Goal: Download file/media

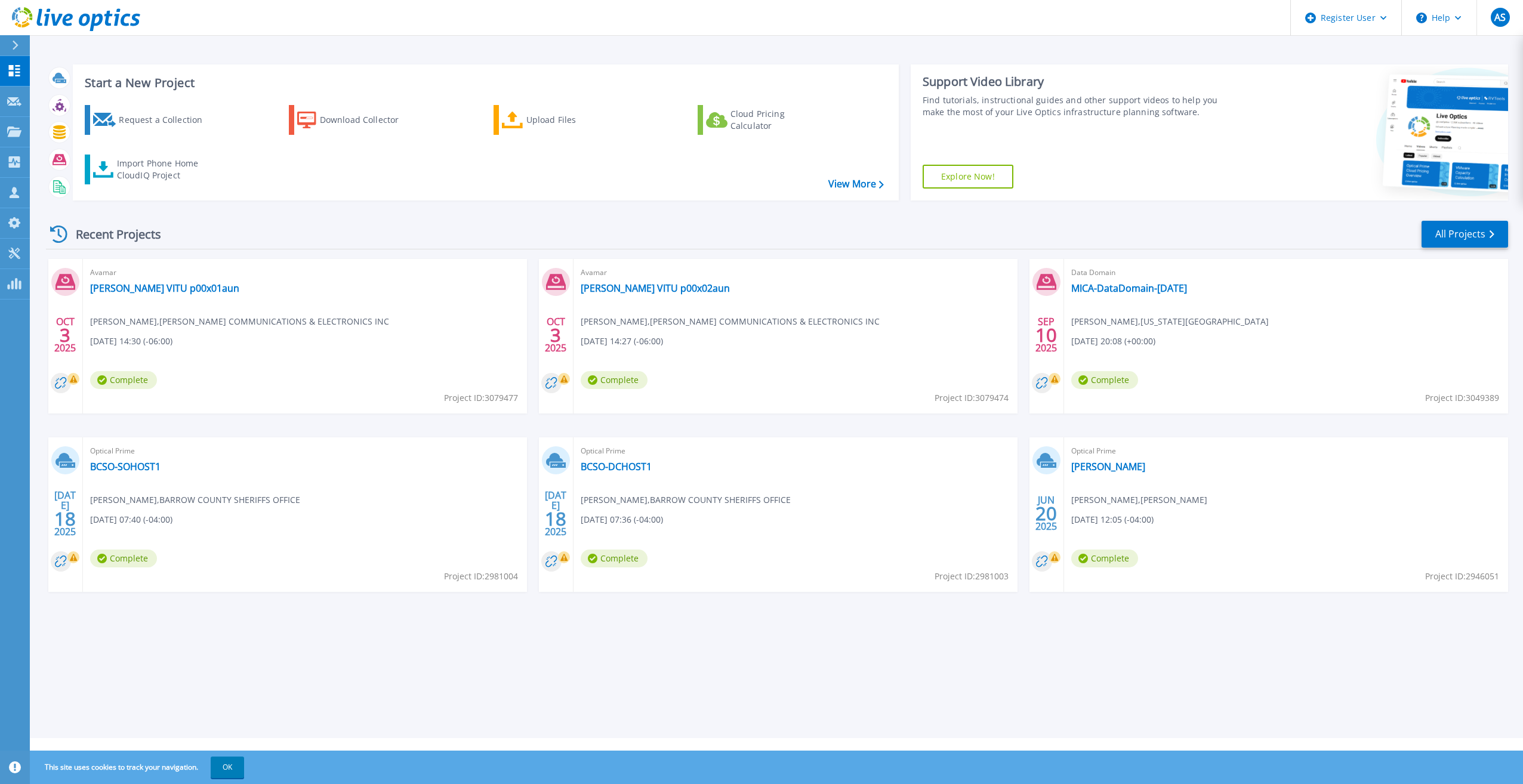
click at [15, 40] on icon at bounding box center [14, 45] width 7 height 10
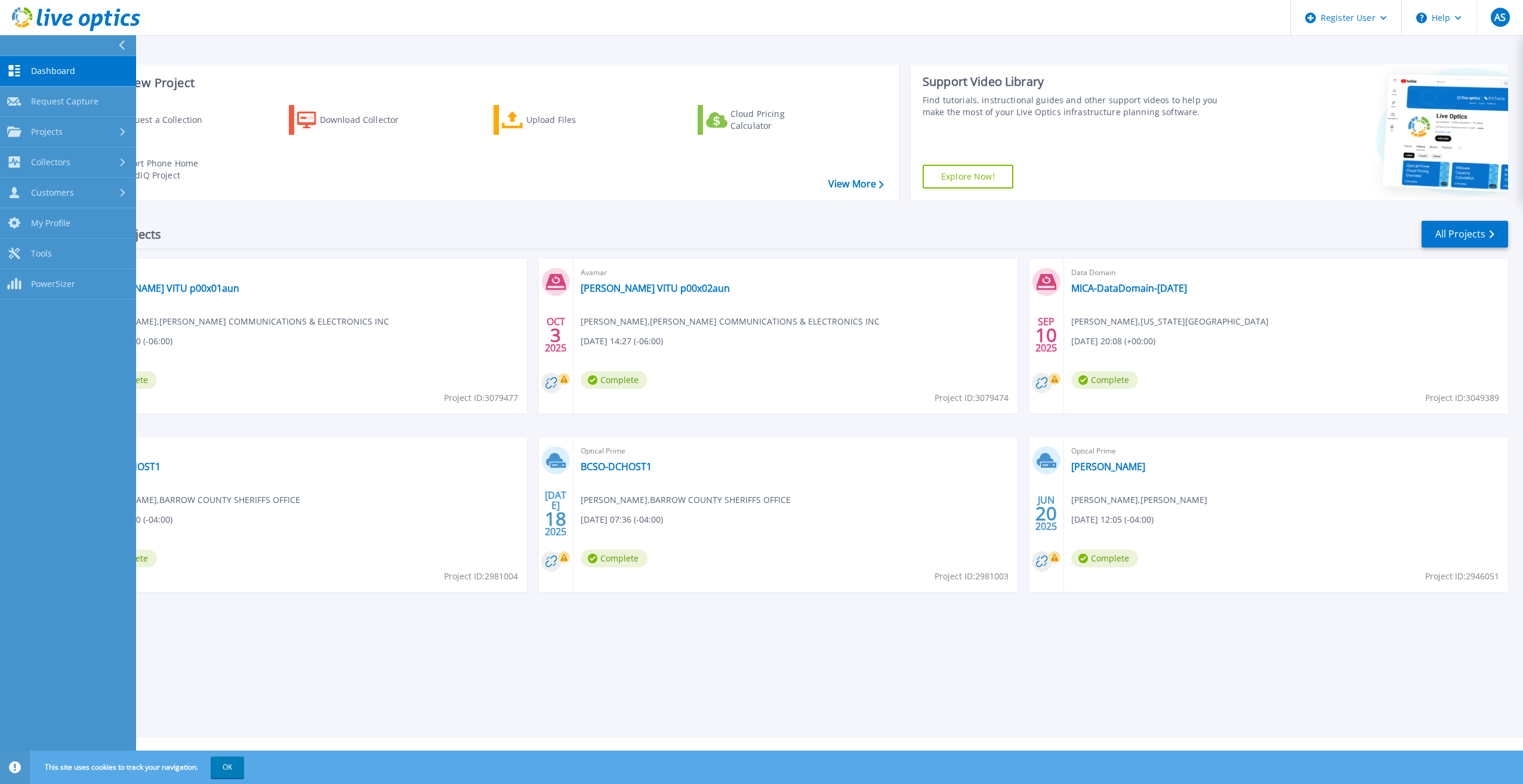
click at [906, 223] on div "Recent Projects All Projects" at bounding box center [777, 234] width 1462 height 30
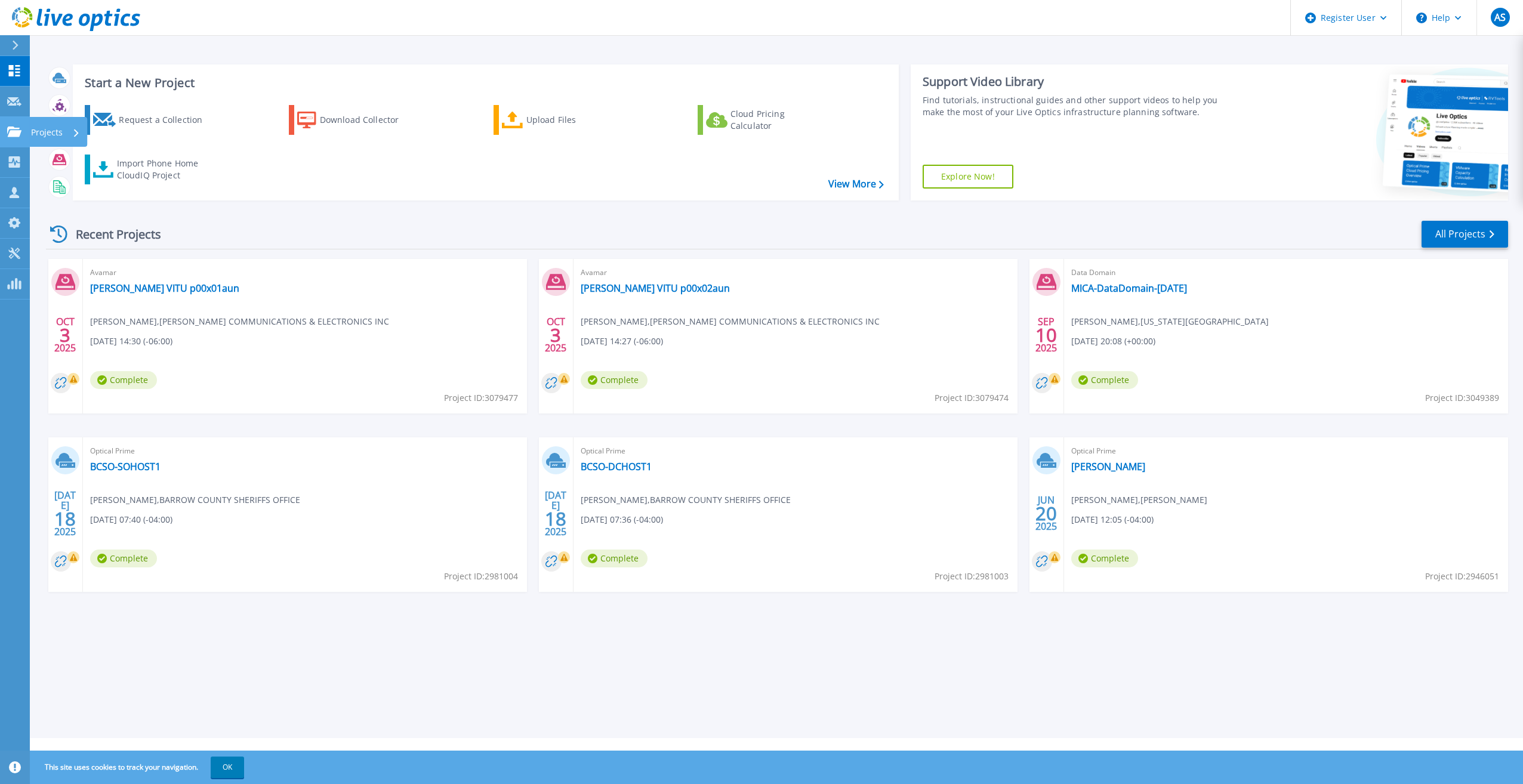
click at [13, 130] on icon at bounding box center [13, 132] width 14 height 11
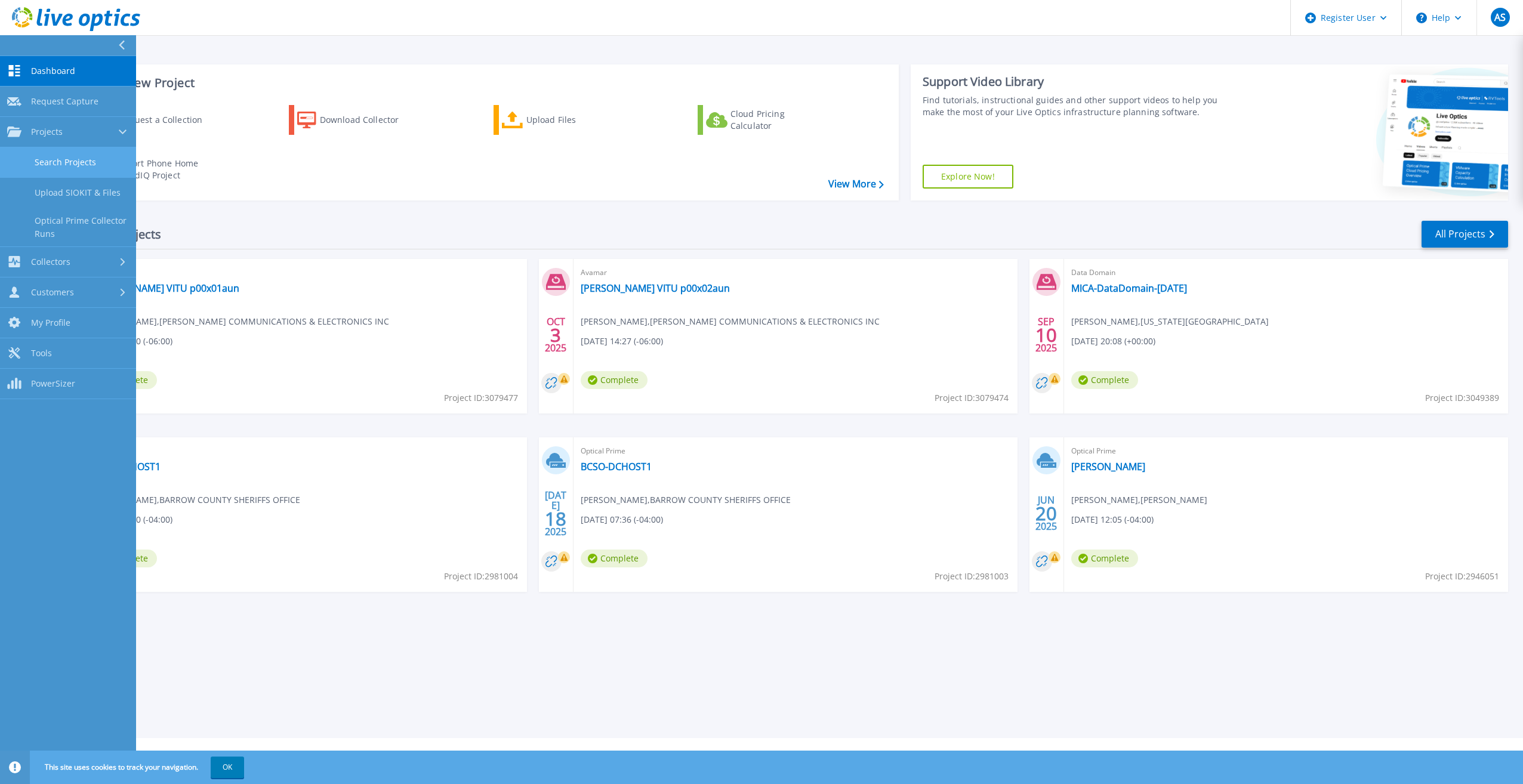
click at [93, 160] on link "Search Projects" at bounding box center [67, 163] width 136 height 31
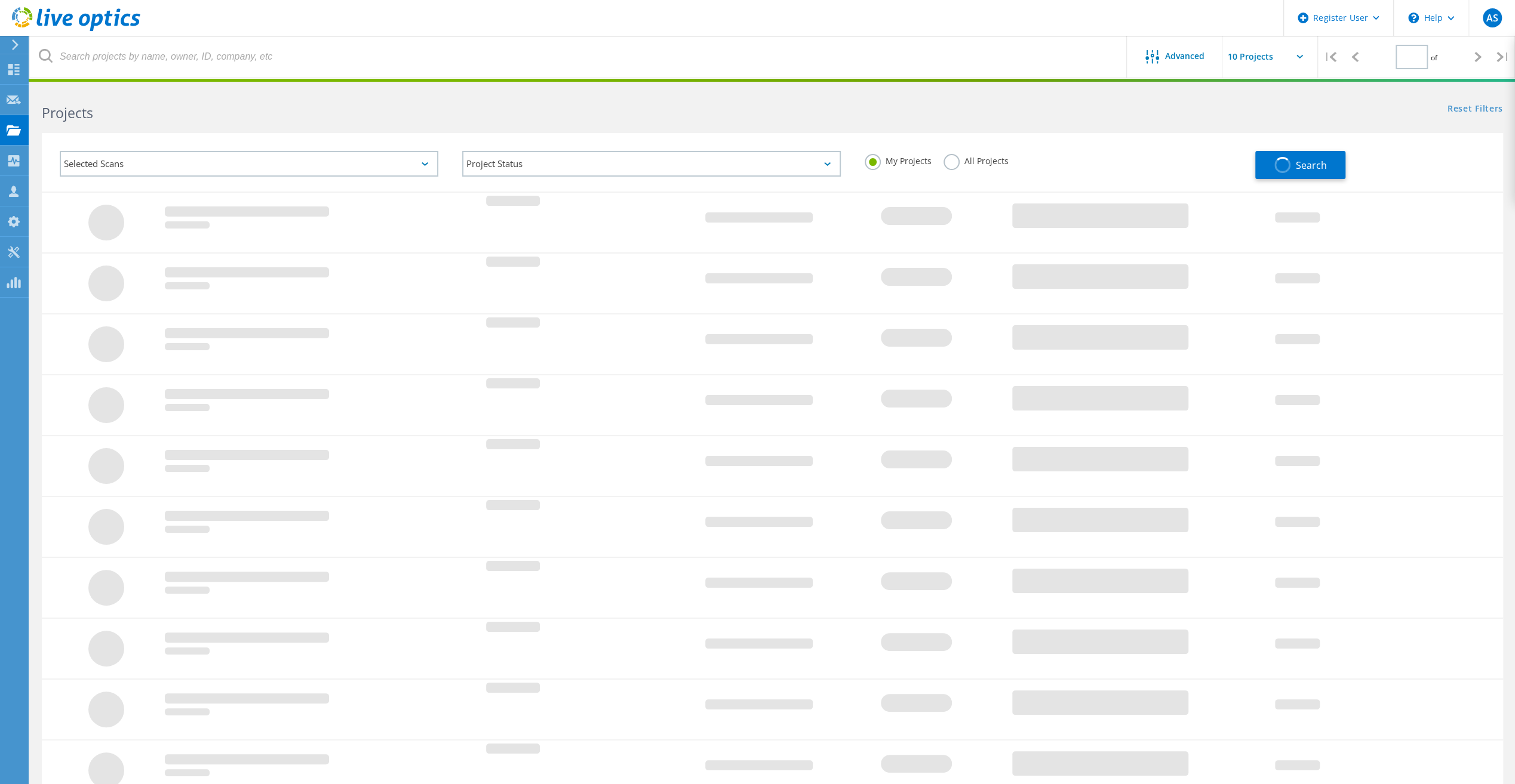
type input "1"
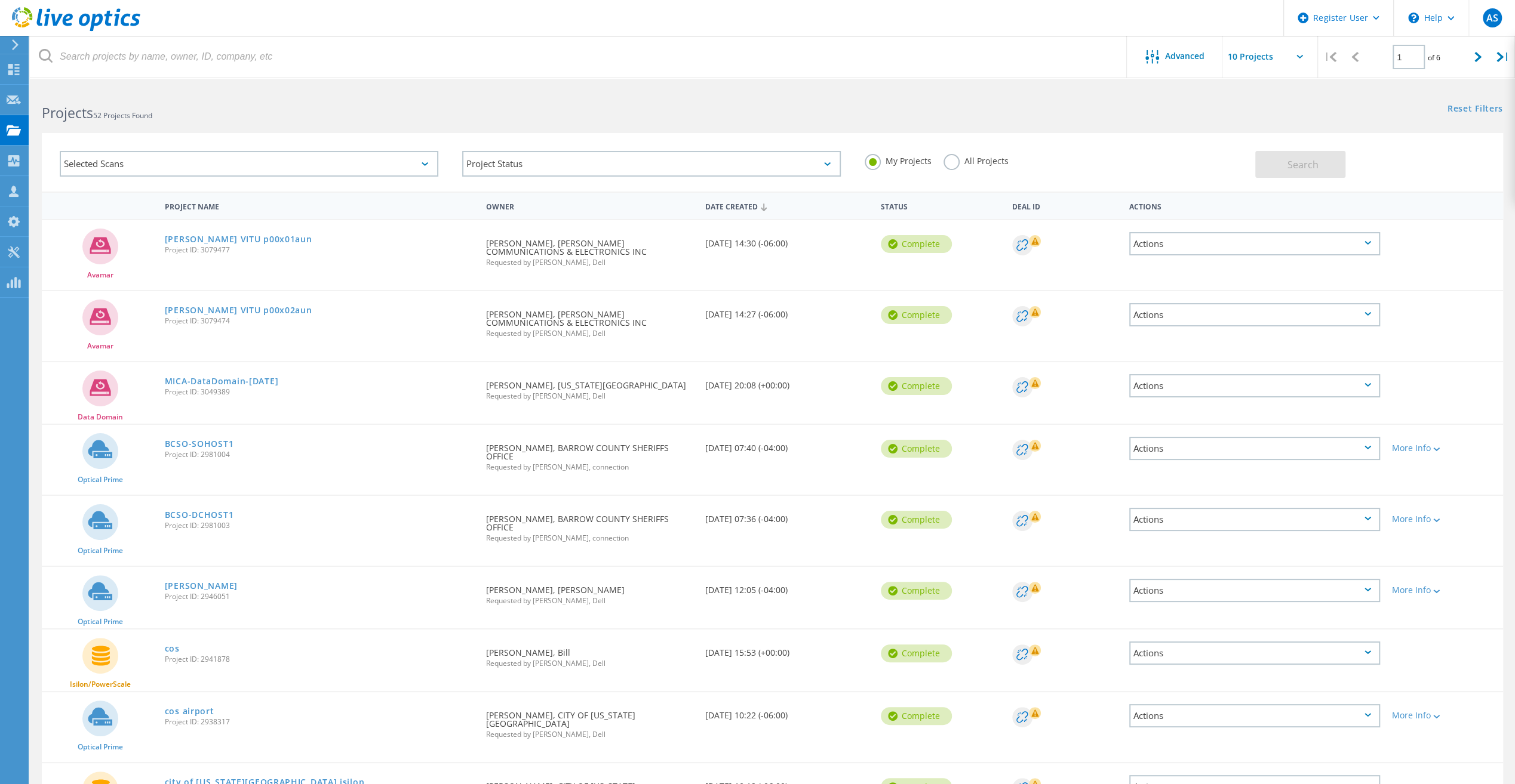
click at [982, 167] on div "All Projects" at bounding box center [976, 163] width 65 height 17
click at [981, 164] on label "All Projects" at bounding box center [976, 160] width 65 height 12
click at [0, 0] on input "All Projects" at bounding box center [0, 0] width 0 height 0
click at [191, 157] on div "Selected Scans" at bounding box center [248, 164] width 378 height 26
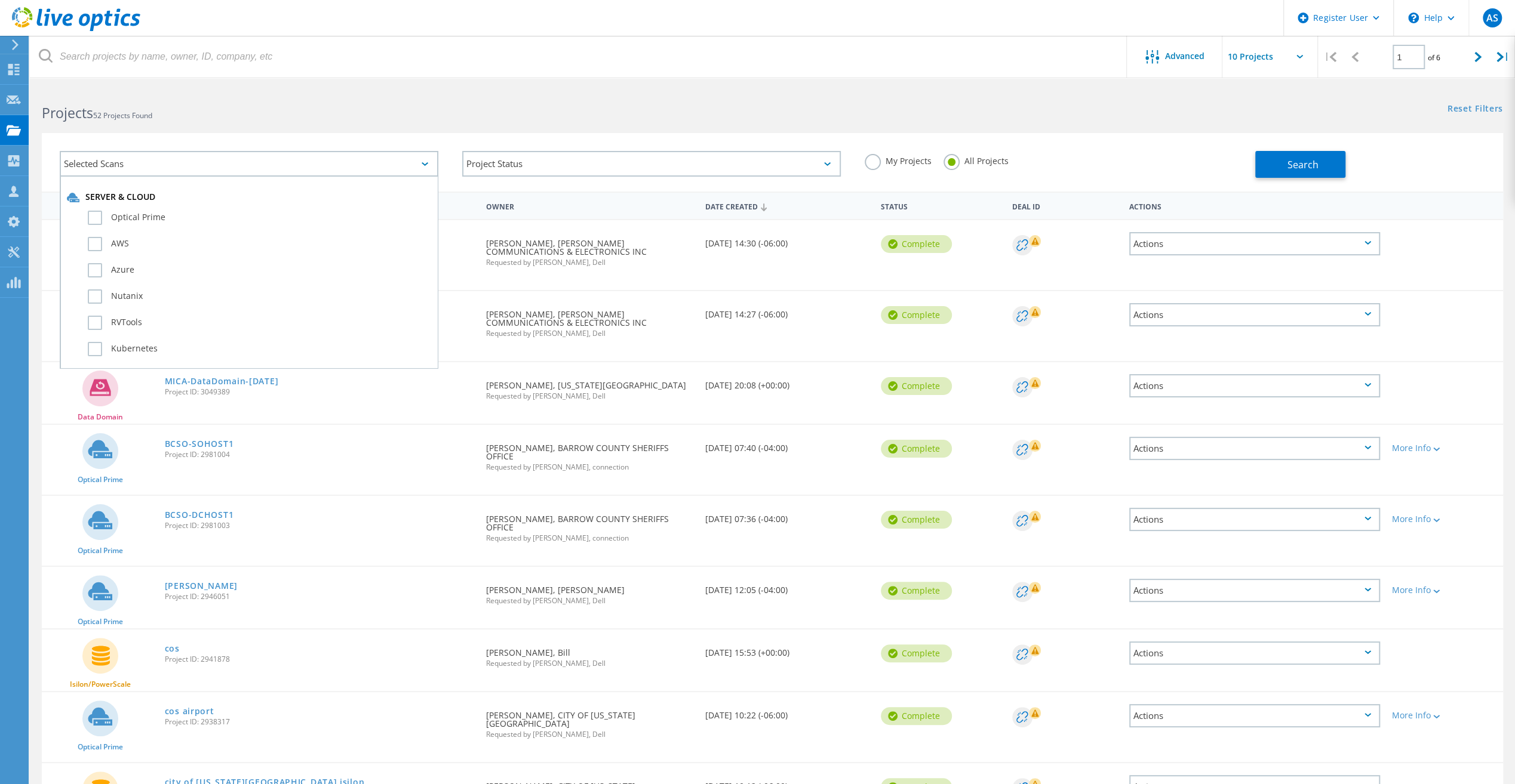
click at [237, 124] on div "Selected Scans Server & Cloud Optical Prime AWS Azure Nutanix RVTools Kubernete…" at bounding box center [772, 155] width 1485 height 73
click at [249, 164] on div "Selected Scans" at bounding box center [248, 164] width 378 height 26
click at [202, 217] on label "Optical Prime" at bounding box center [259, 217] width 344 height 14
click at [0, 0] on input "Optical Prime" at bounding box center [0, 0] width 0 height 0
click at [1103, 163] on div "My Projects All Projects" at bounding box center [1054, 162] width 402 height 44
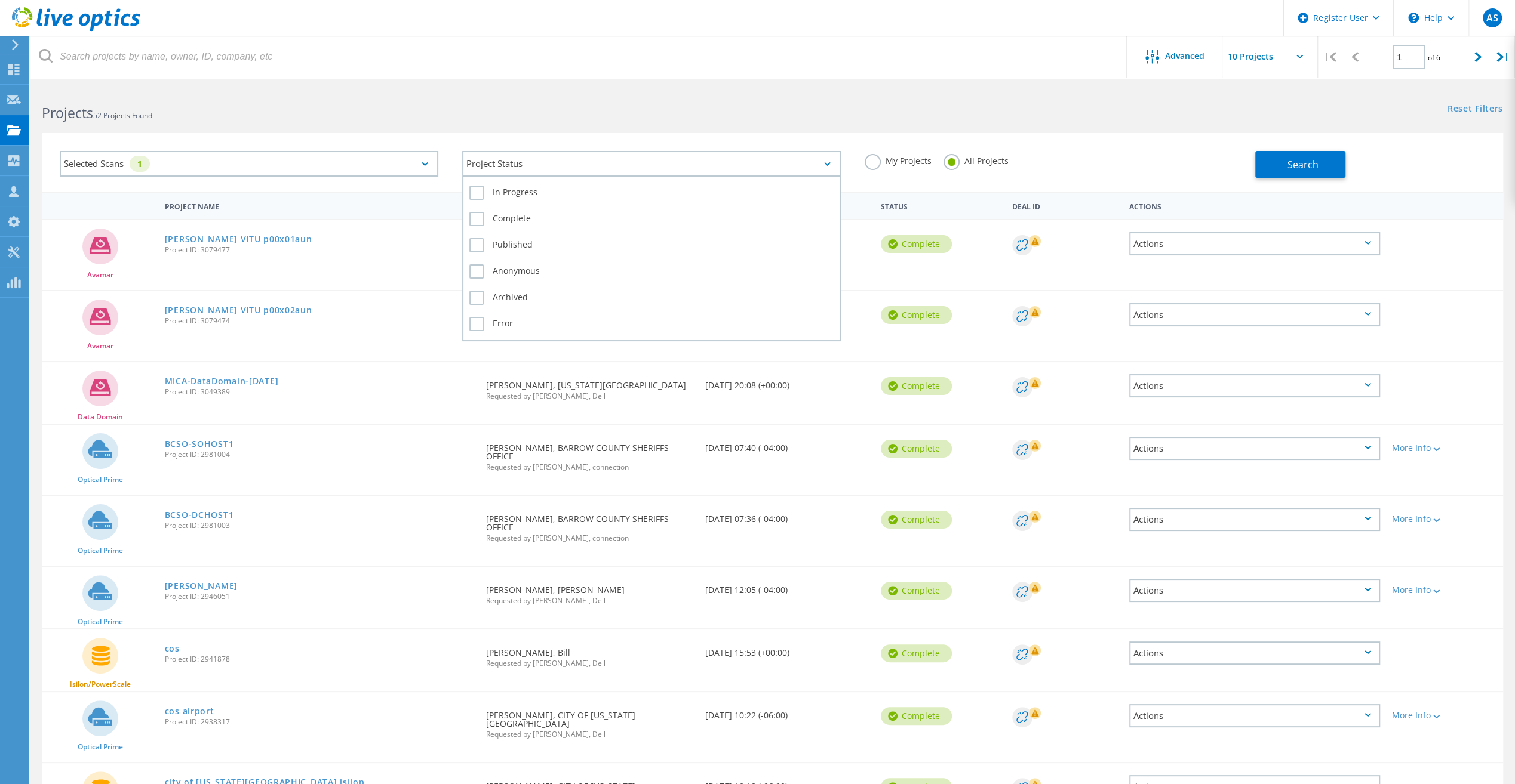
click at [539, 167] on div "Project Status" at bounding box center [651, 164] width 378 height 26
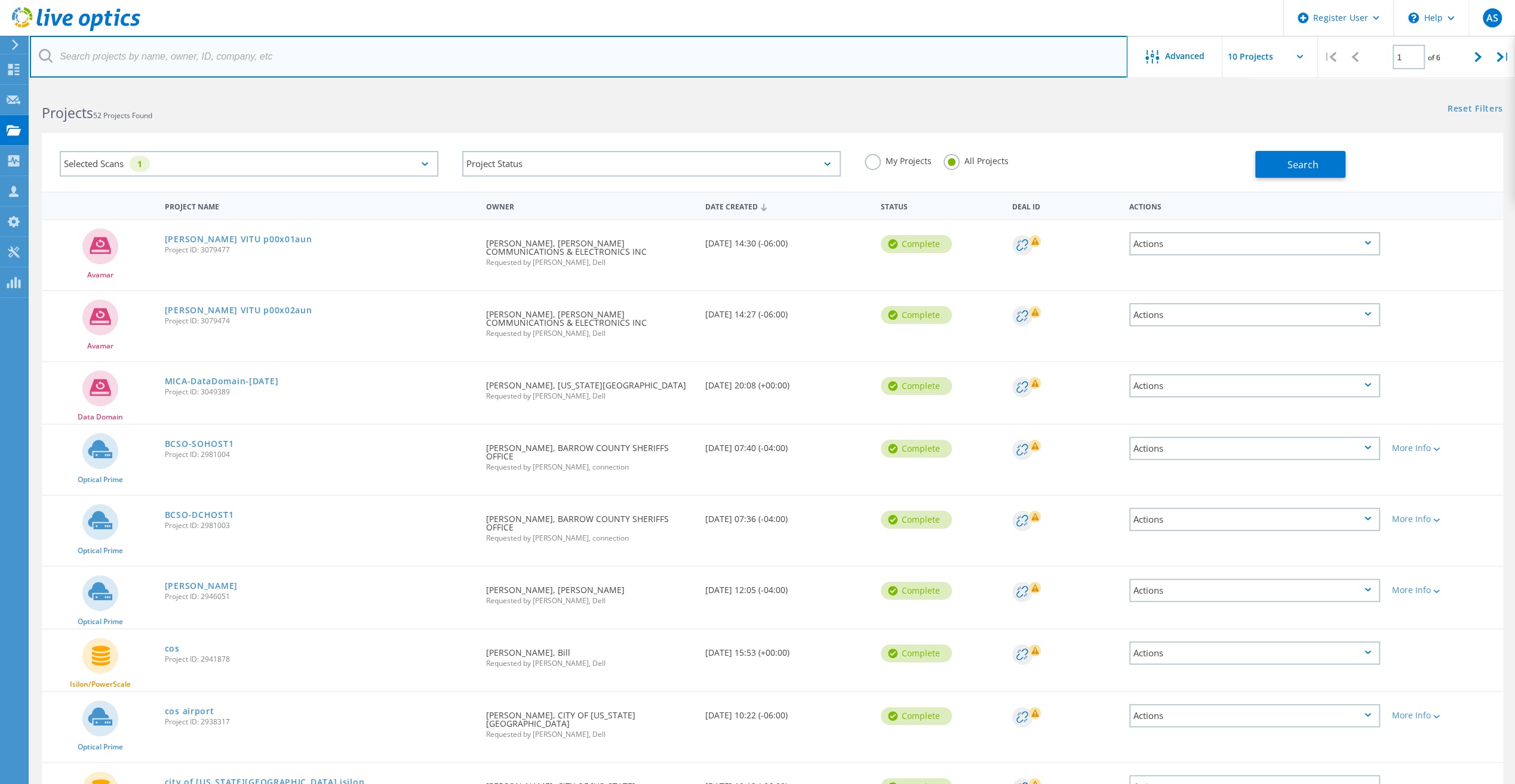
click at [358, 69] on input "text" at bounding box center [578, 56] width 1097 height 41
paste input "3042646"
type input "3042646"
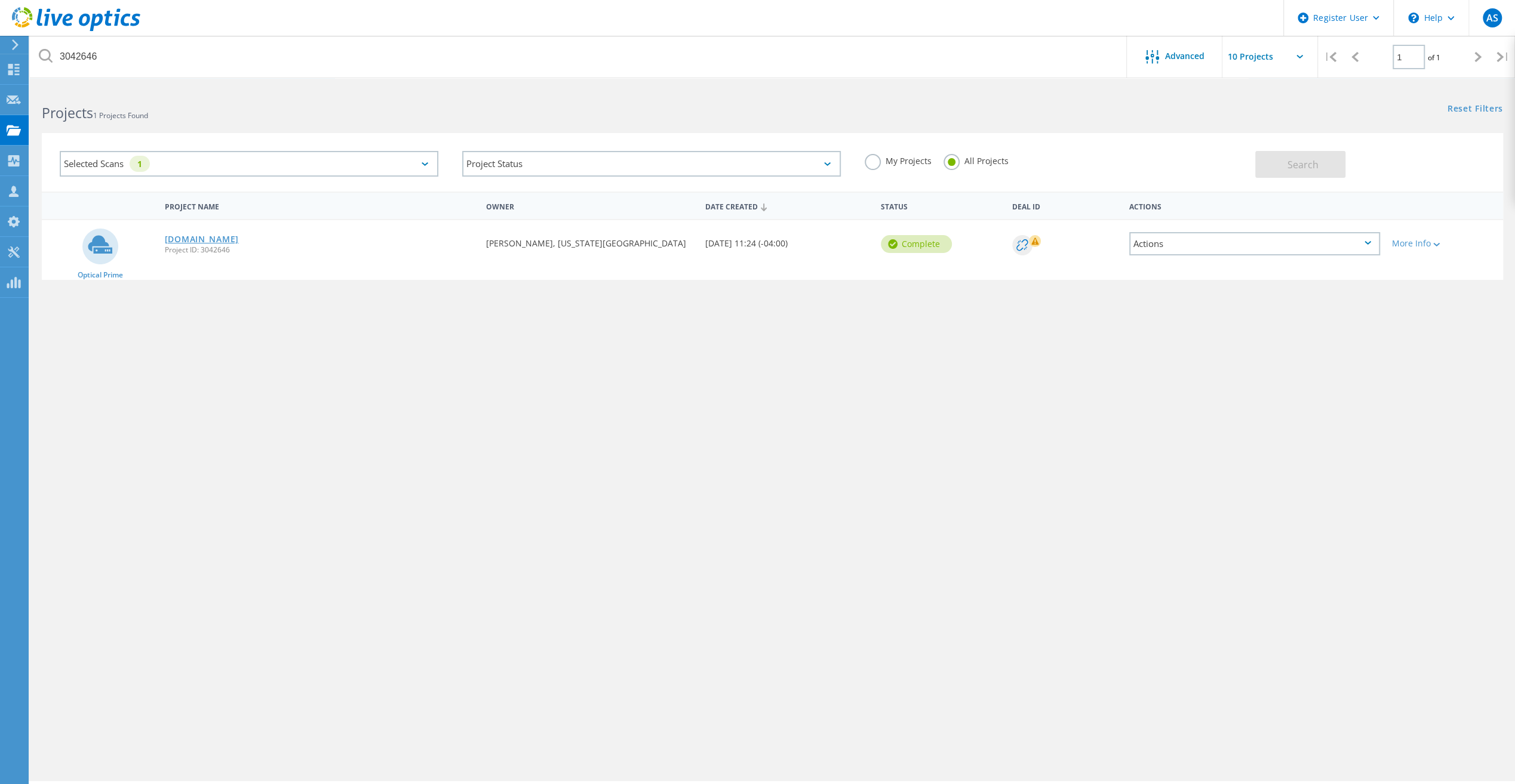
click at [239, 243] on link "[DOMAIN_NAME]" at bounding box center [201, 239] width 74 height 9
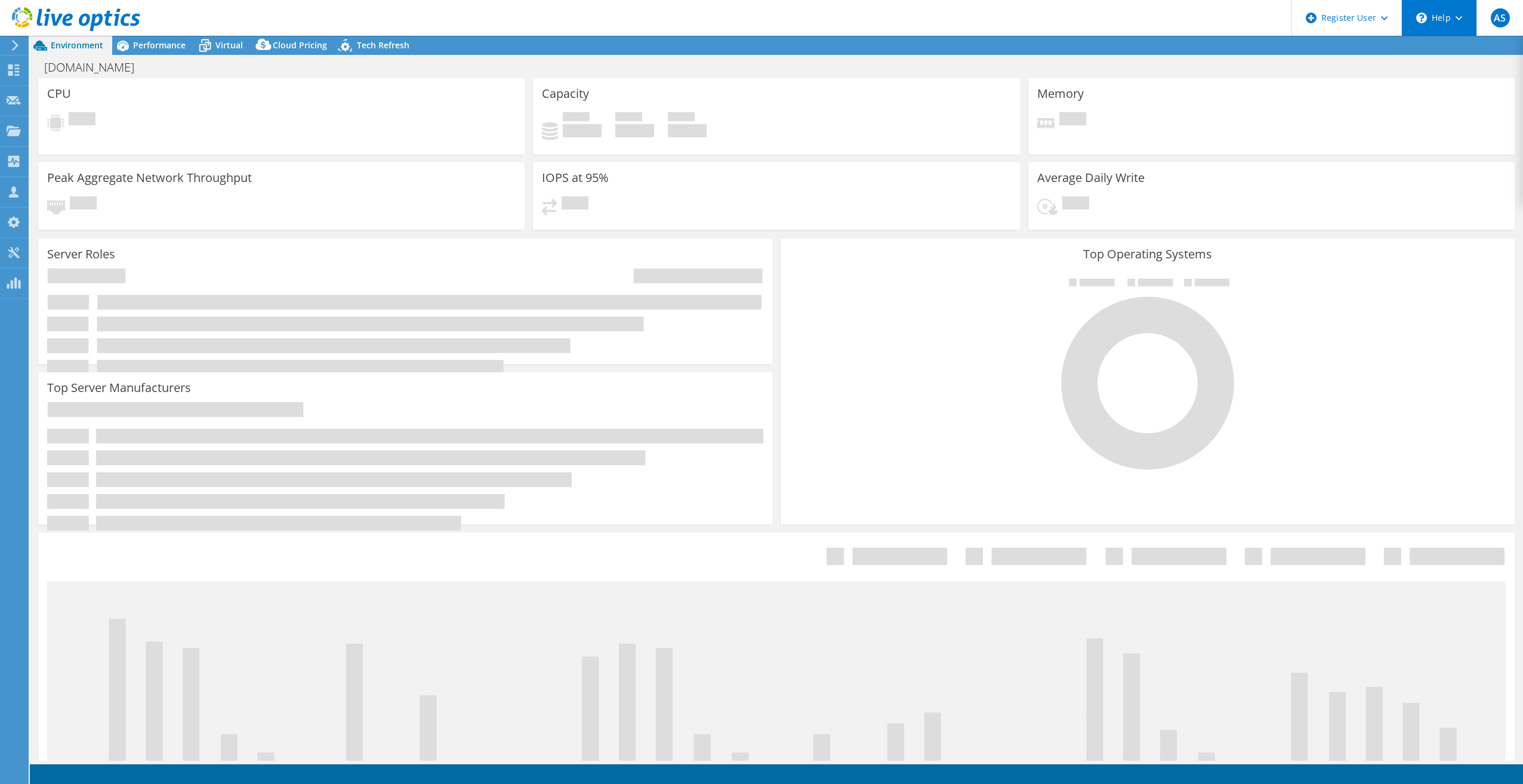
select select "USD"
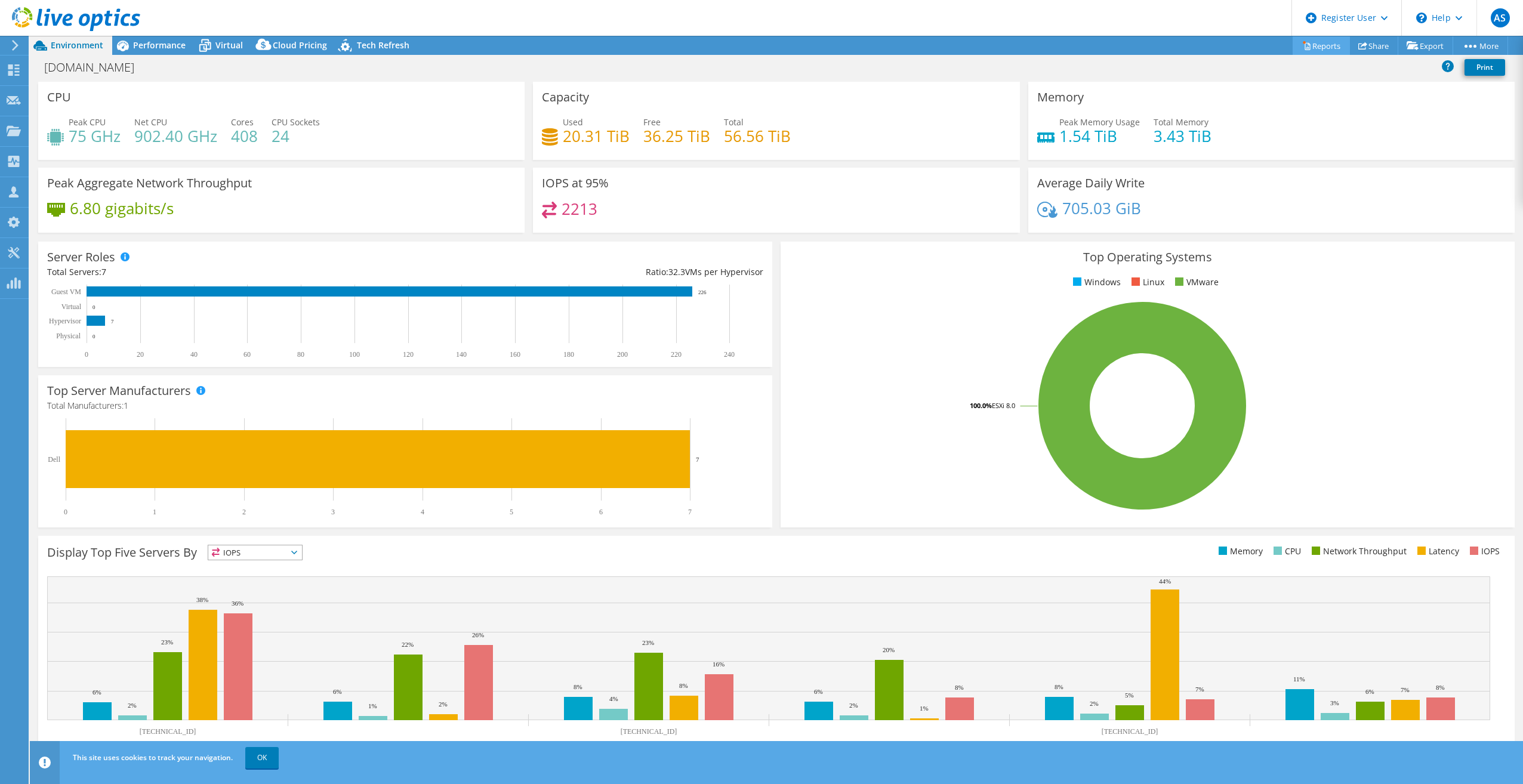
click at [1326, 43] on link "Reports" at bounding box center [1322, 45] width 58 height 18
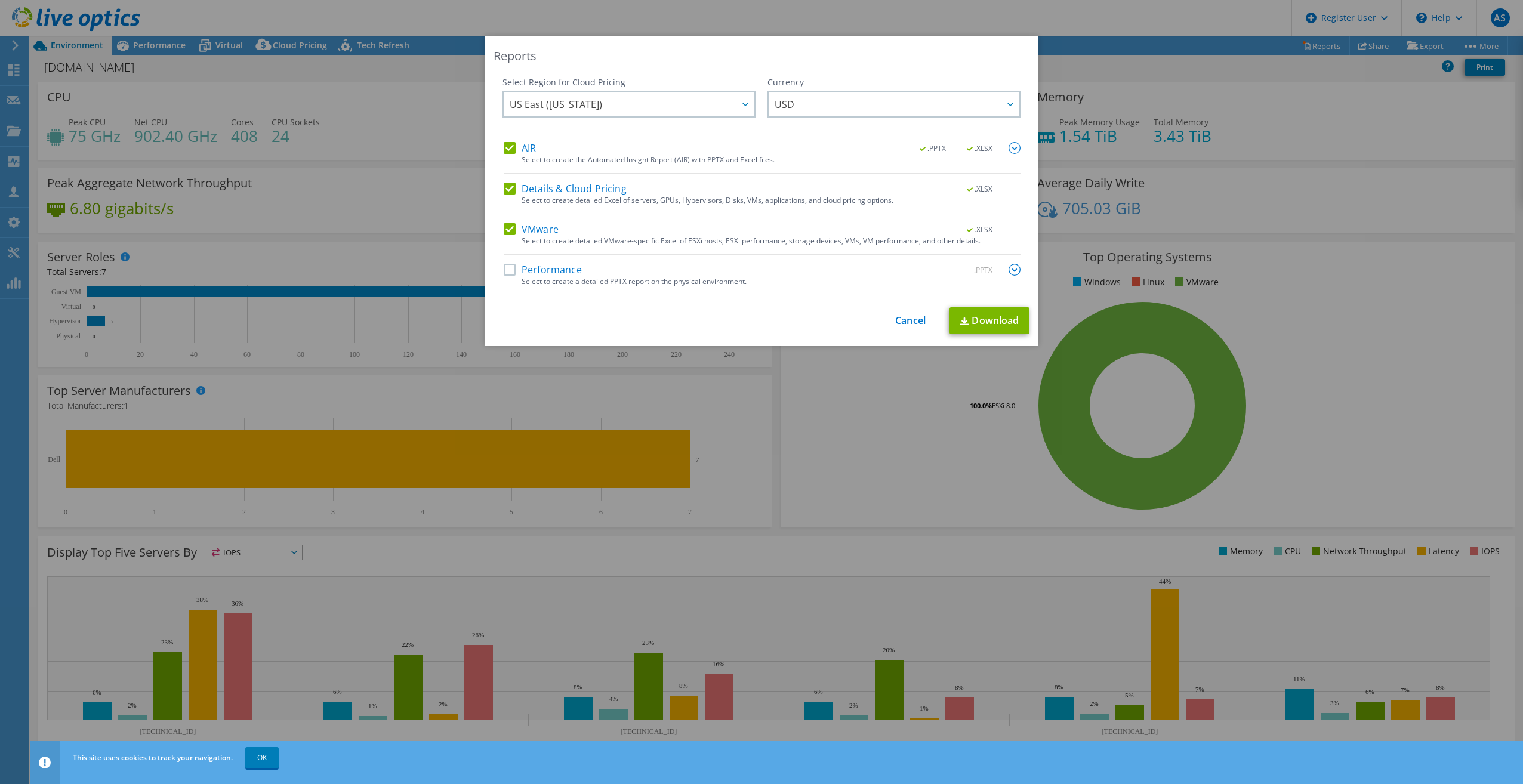
click at [570, 274] on label "Performance" at bounding box center [543, 269] width 78 height 12
click at [0, 0] on input "Performance" at bounding box center [0, 0] width 0 height 0
click at [975, 318] on link "Download" at bounding box center [989, 321] width 80 height 27
